Goal: Check status: Check status

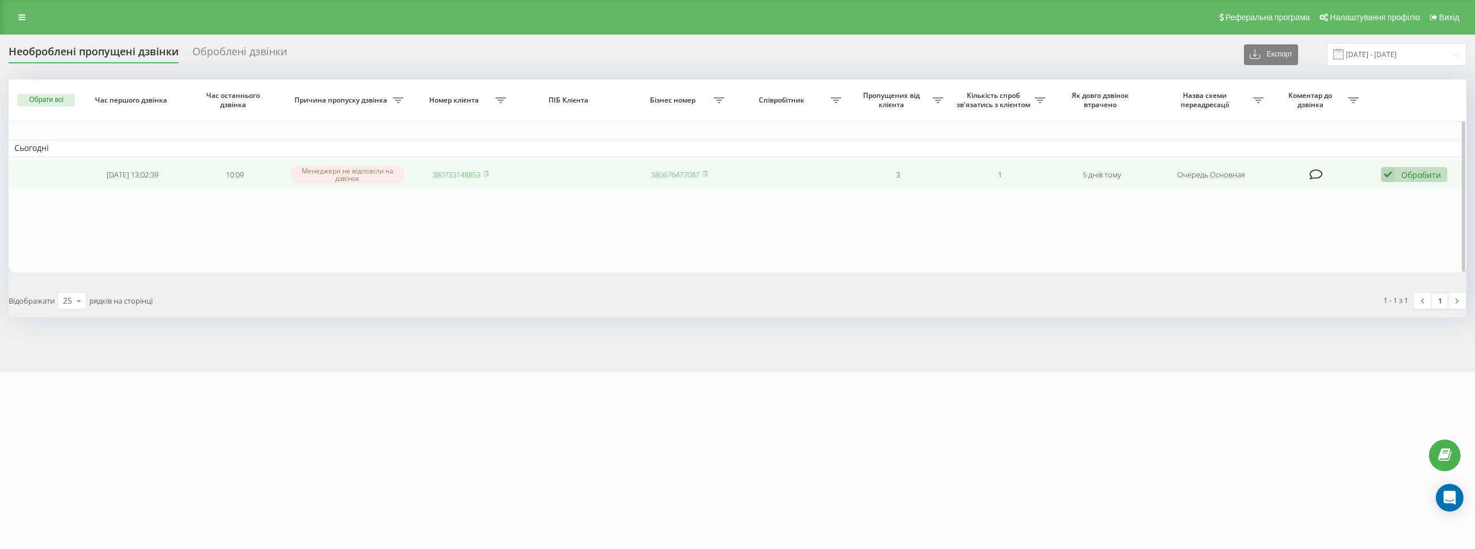
click at [450, 178] on link "380733148853" at bounding box center [456, 174] width 48 height 10
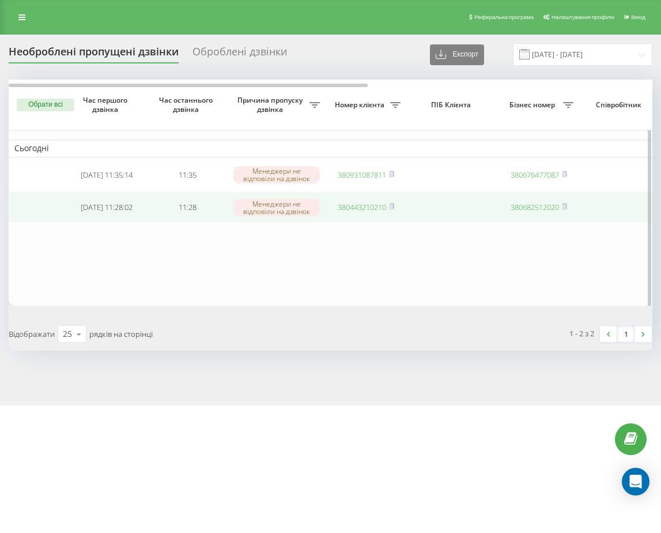
click at [376, 210] on link "380443210210" at bounding box center [362, 207] width 48 height 10
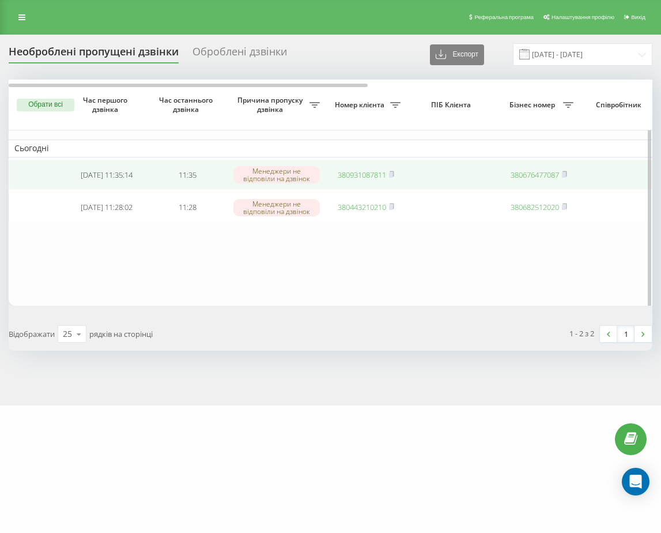
click at [343, 176] on link "380931087811" at bounding box center [362, 174] width 48 height 10
